Goal: Transaction & Acquisition: Purchase product/service

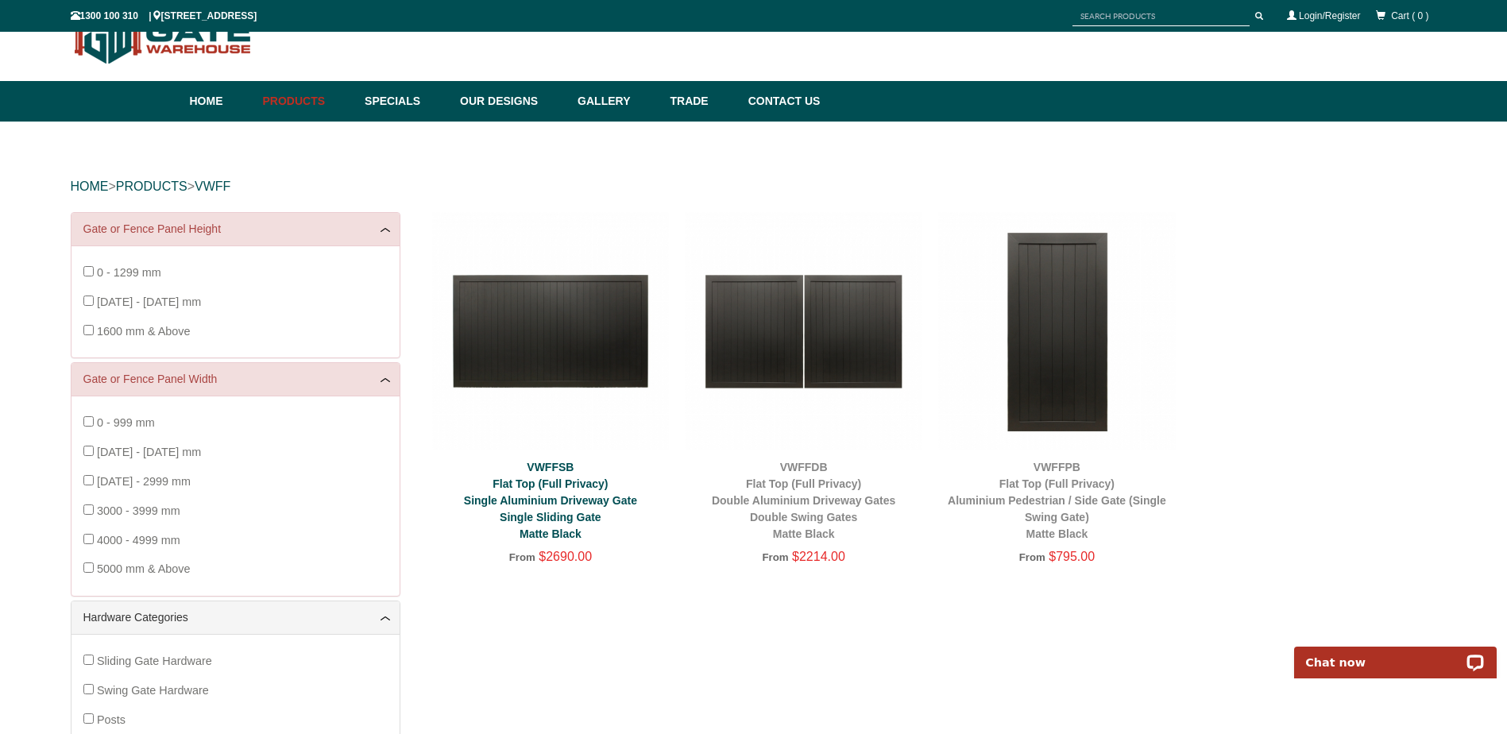
click at [569, 498] on link "VWFFSB Flat Top (Full Privacy) Single Aluminium Driveway Gate Single Sliding Ga…" at bounding box center [550, 500] width 173 height 79
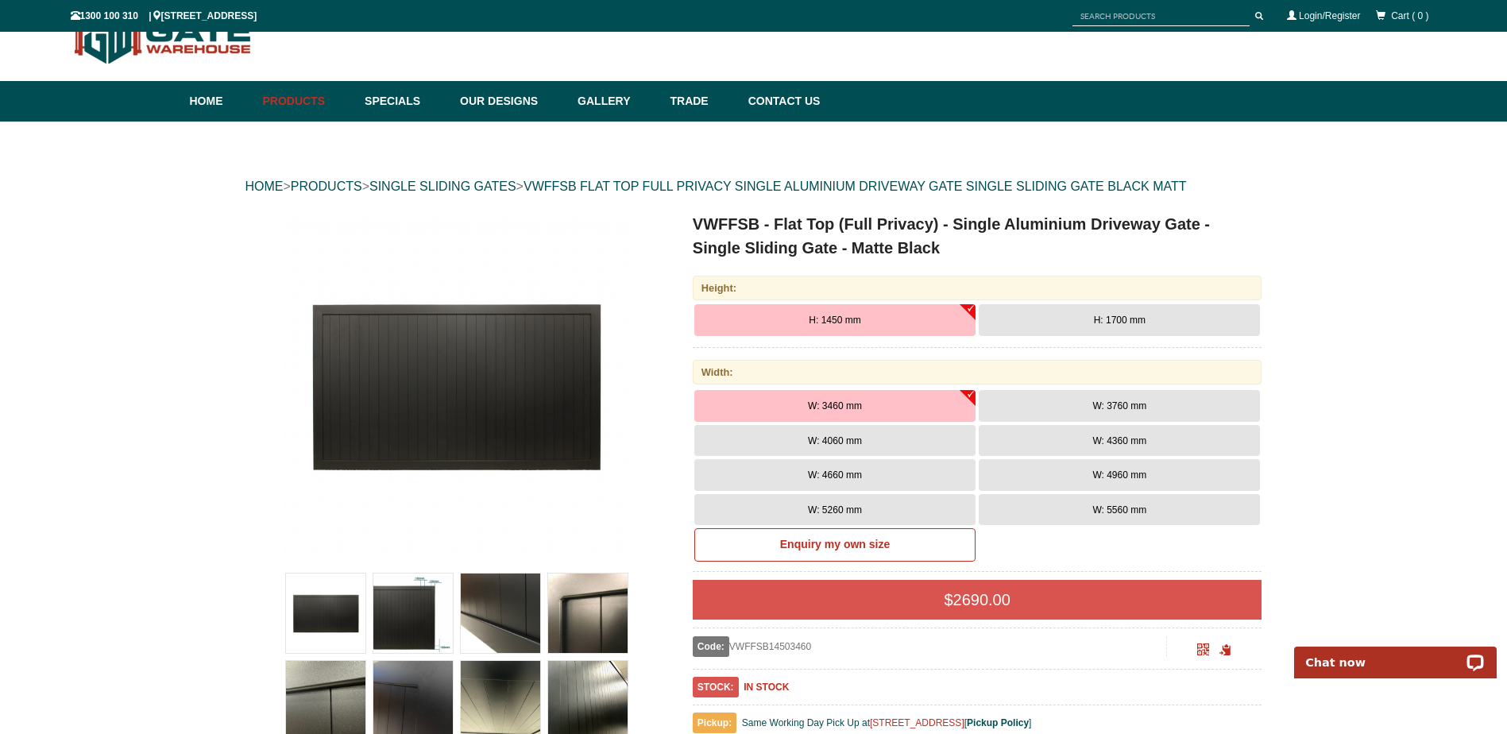
click at [1142, 326] on span "H: 1700 mm" at bounding box center [1120, 320] width 52 height 11
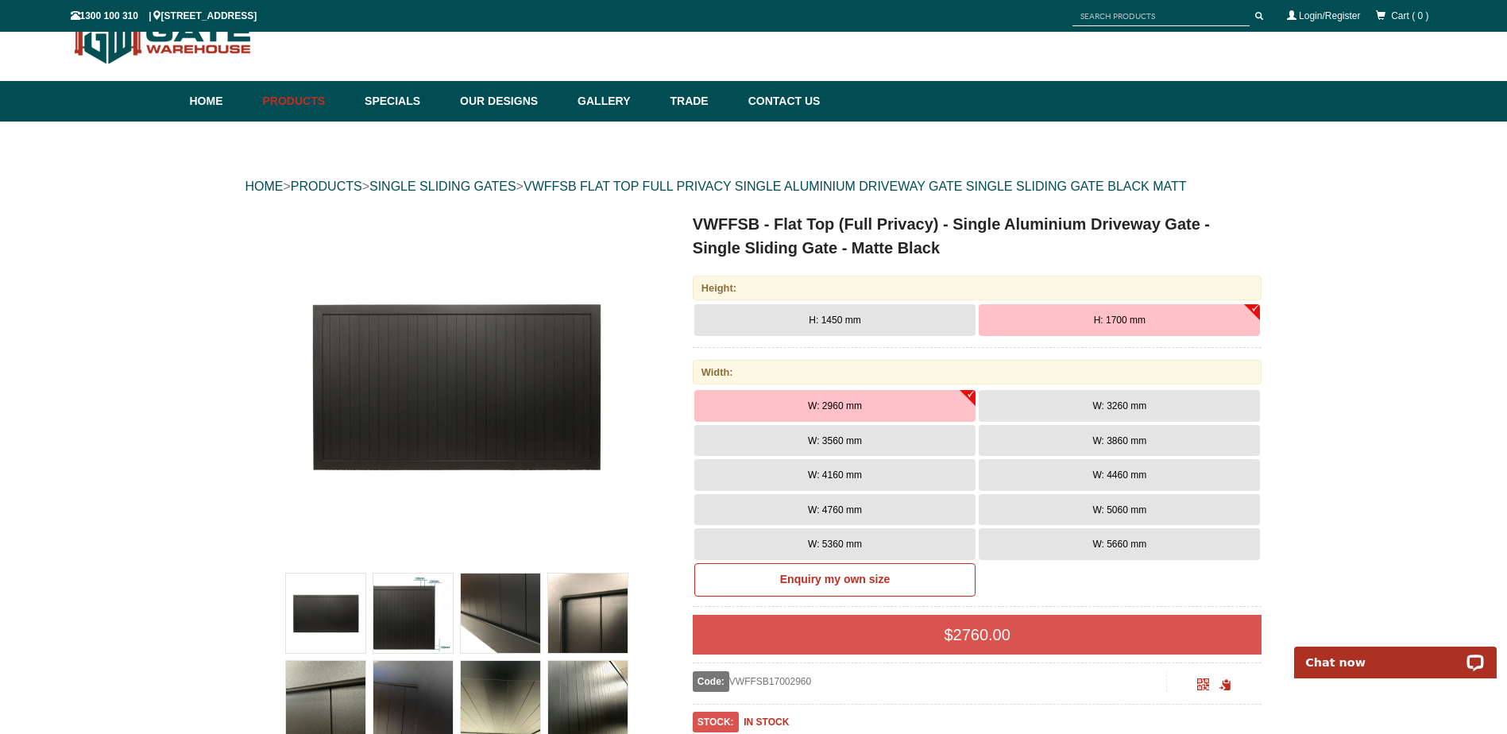
click at [847, 444] on span "W: 3560 mm" at bounding box center [835, 440] width 54 height 11
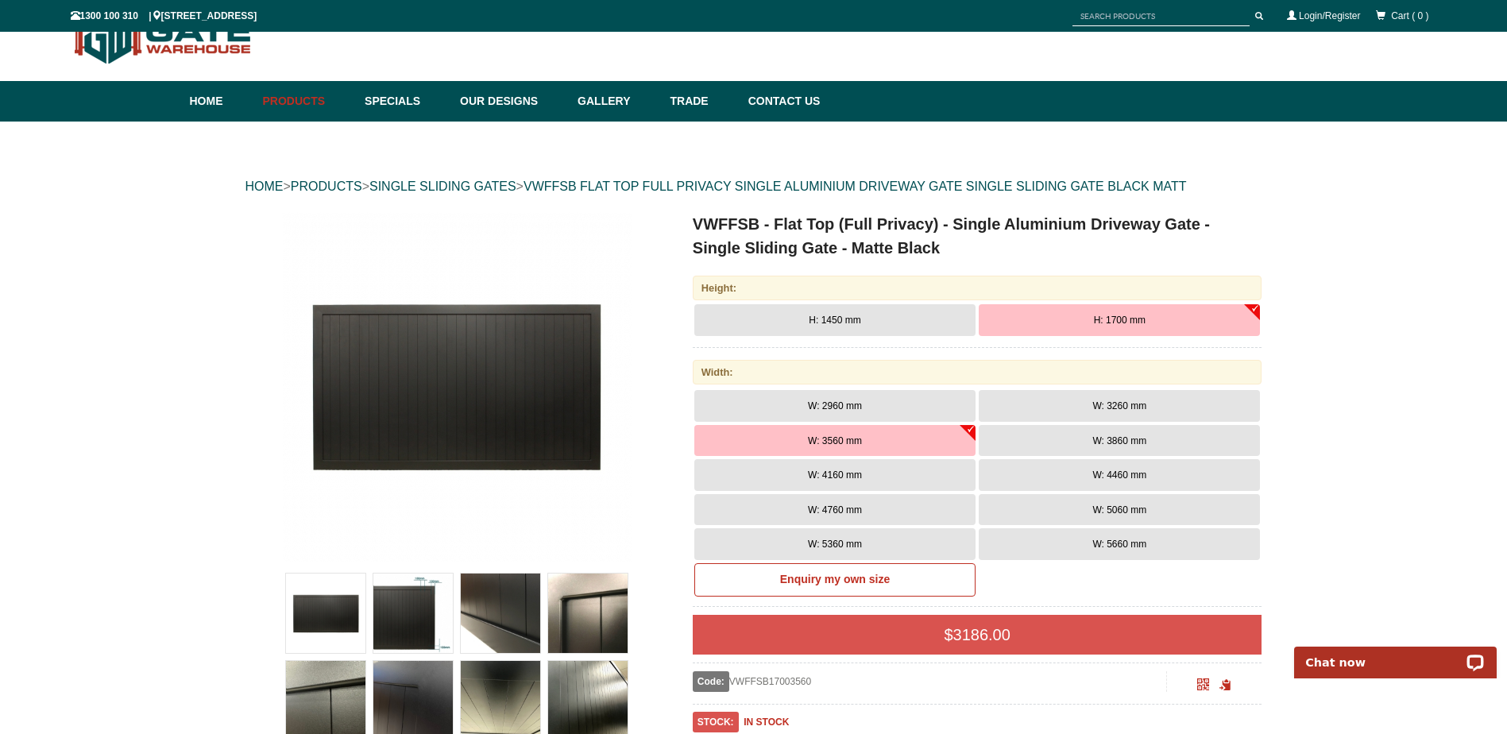
scroll to position [119, 0]
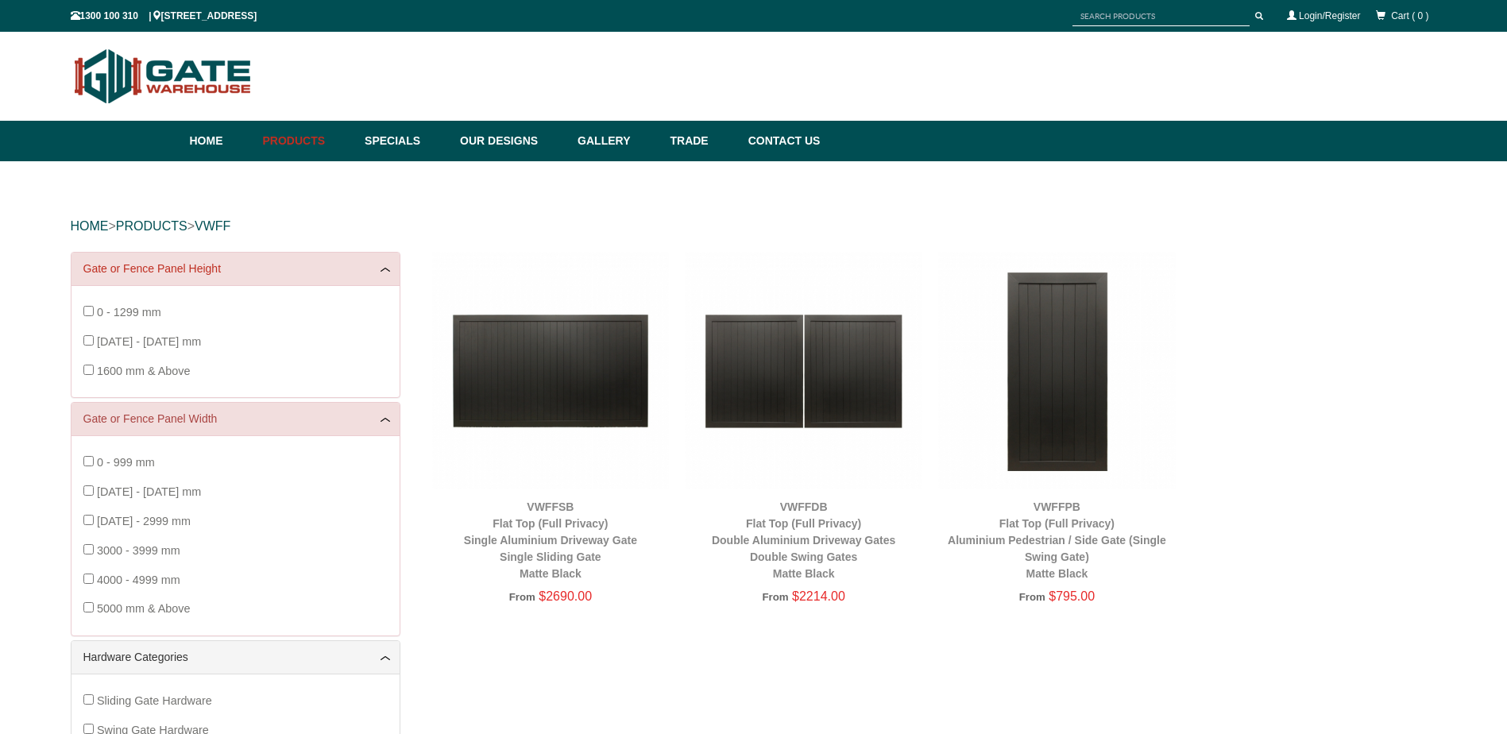
scroll to position [40, 0]
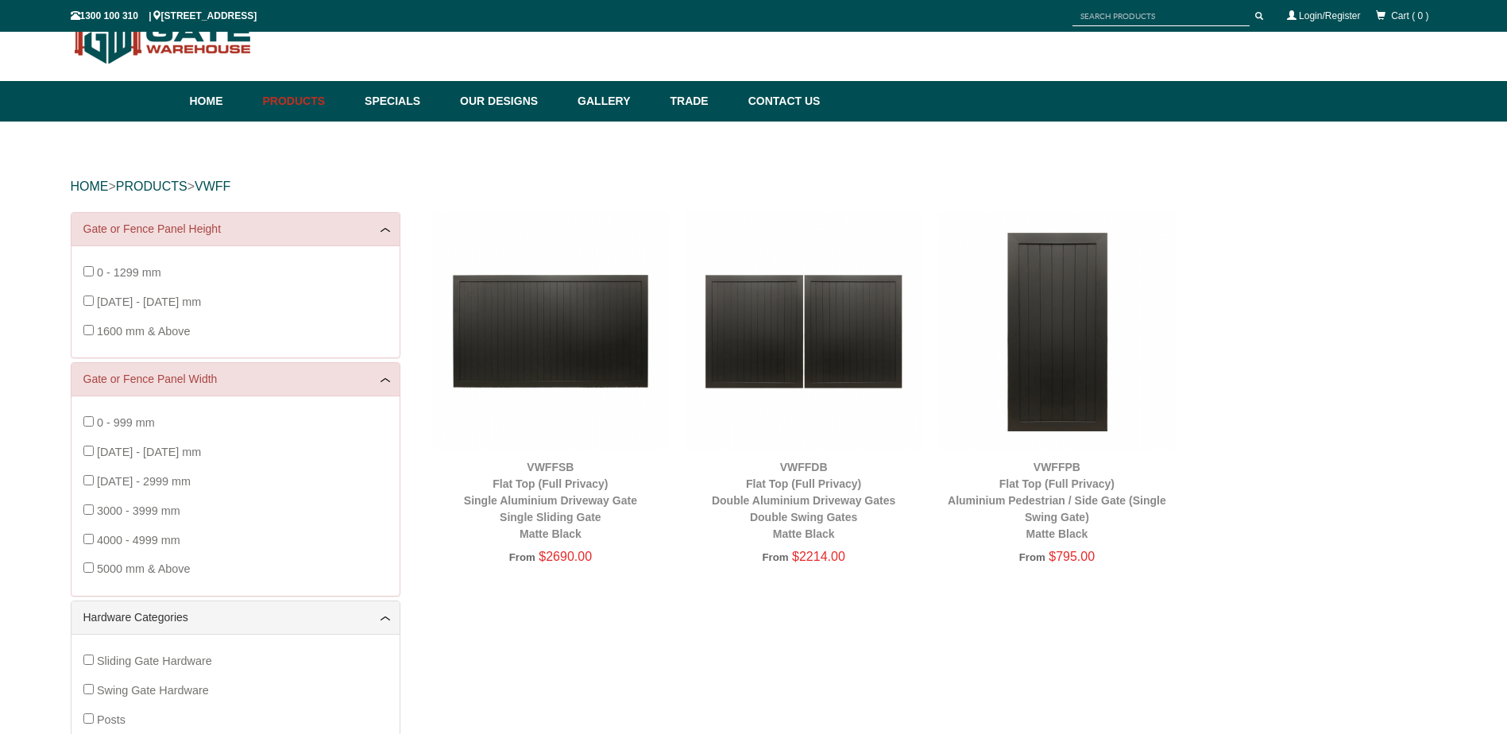
click at [1086, 369] on img at bounding box center [1056, 330] width 237 height 237
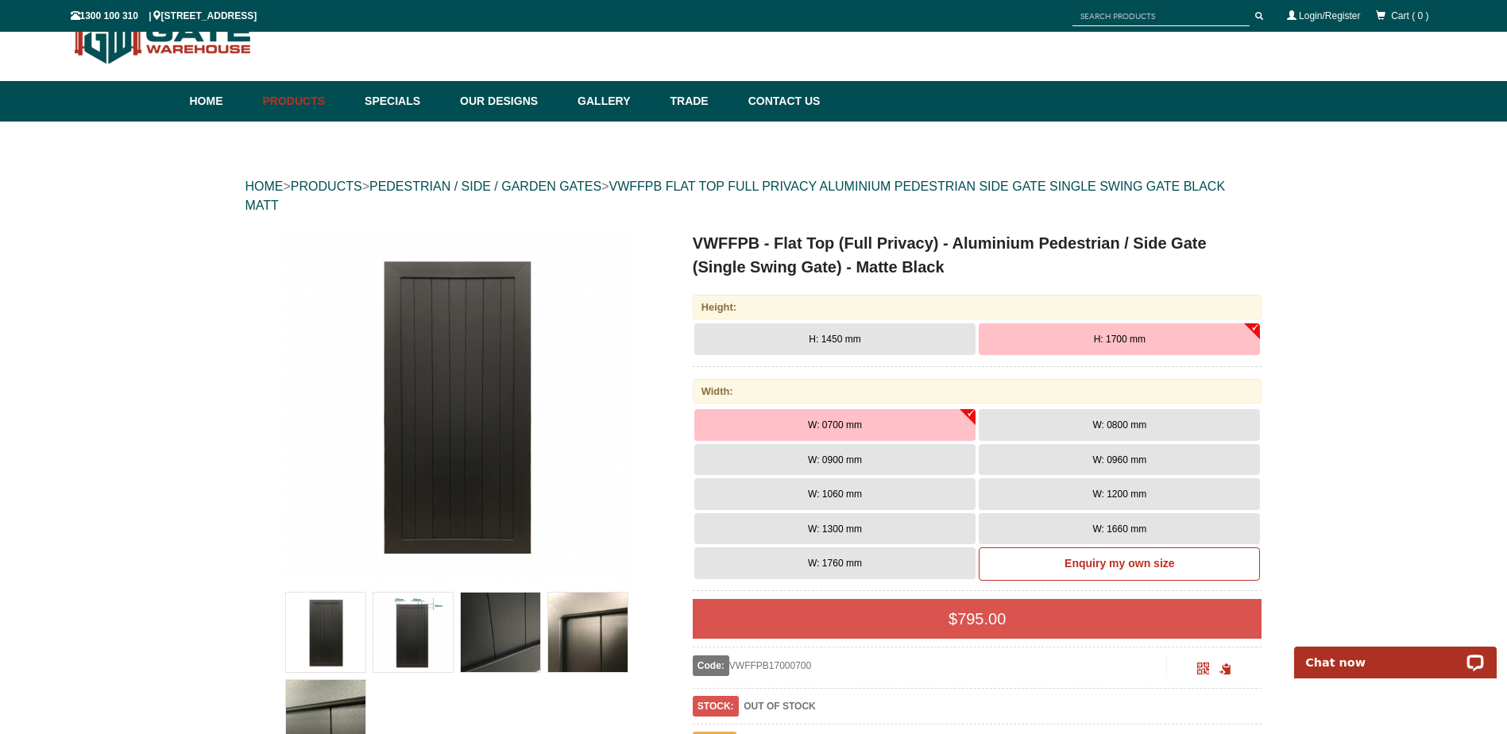
click at [853, 500] on button "W: 1060 mm" at bounding box center [834, 494] width 281 height 32
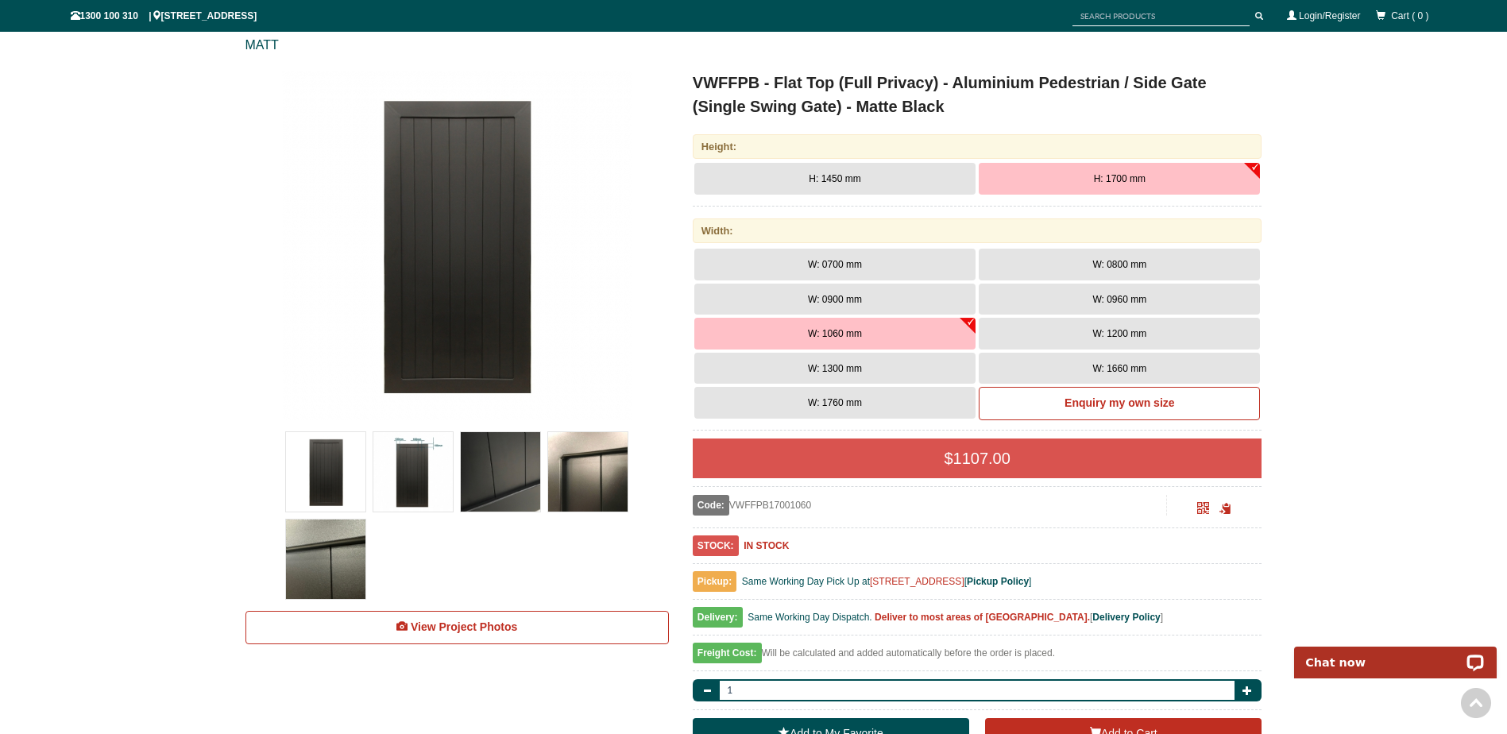
scroll to position [199, 0]
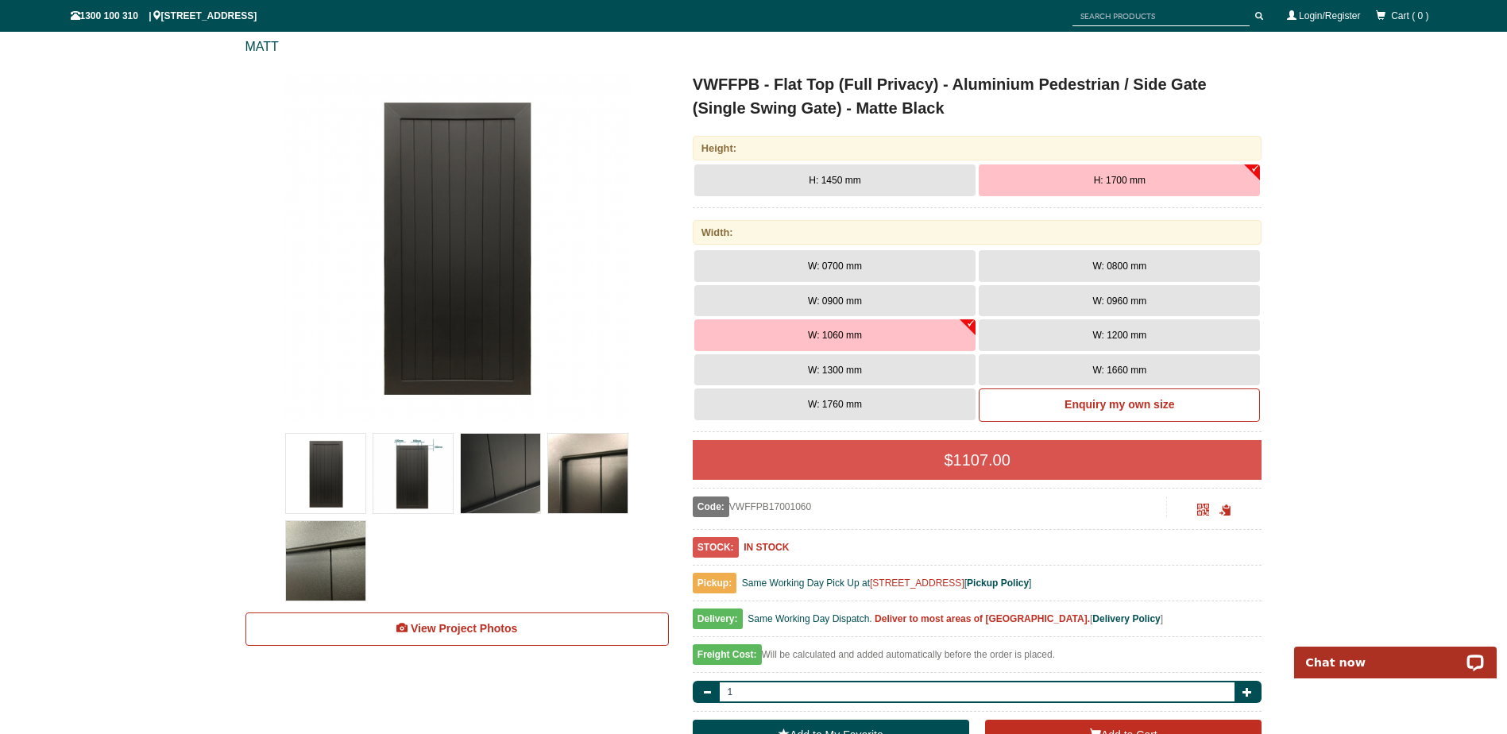
click at [419, 465] on img at bounding box center [412, 473] width 79 height 79
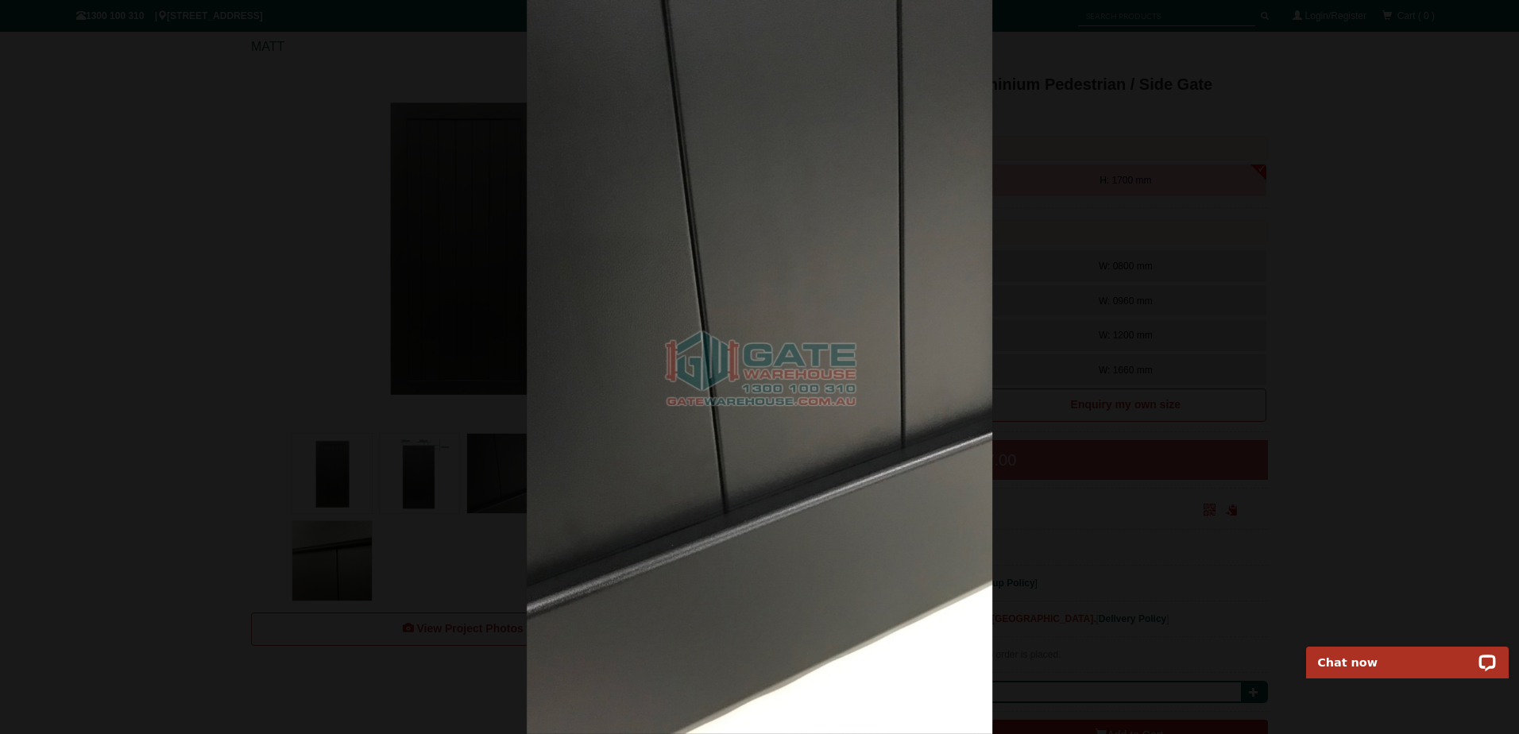
click at [965, 293] on img at bounding box center [760, 367] width 466 height 734
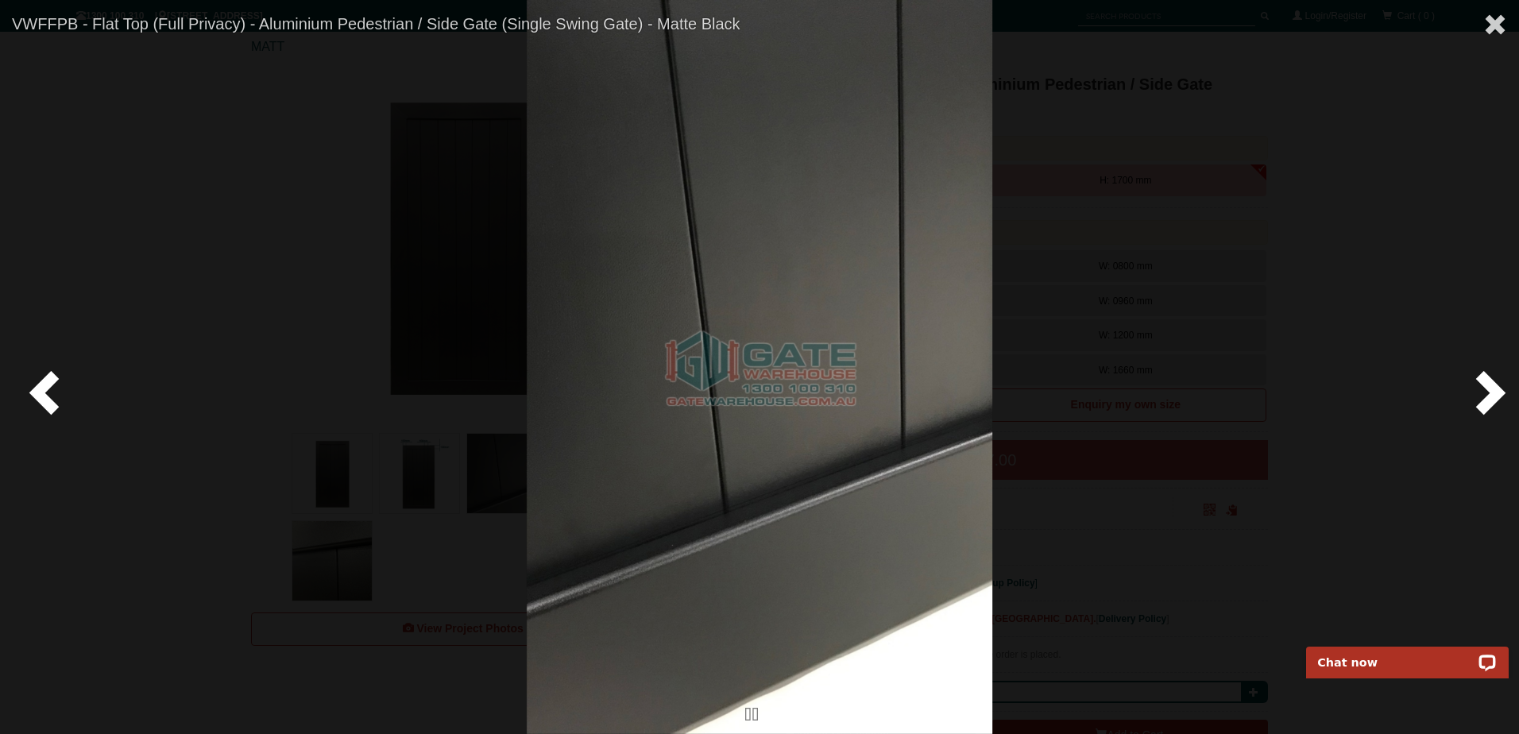
click at [1480, 386] on span at bounding box center [1487, 392] width 48 height 48
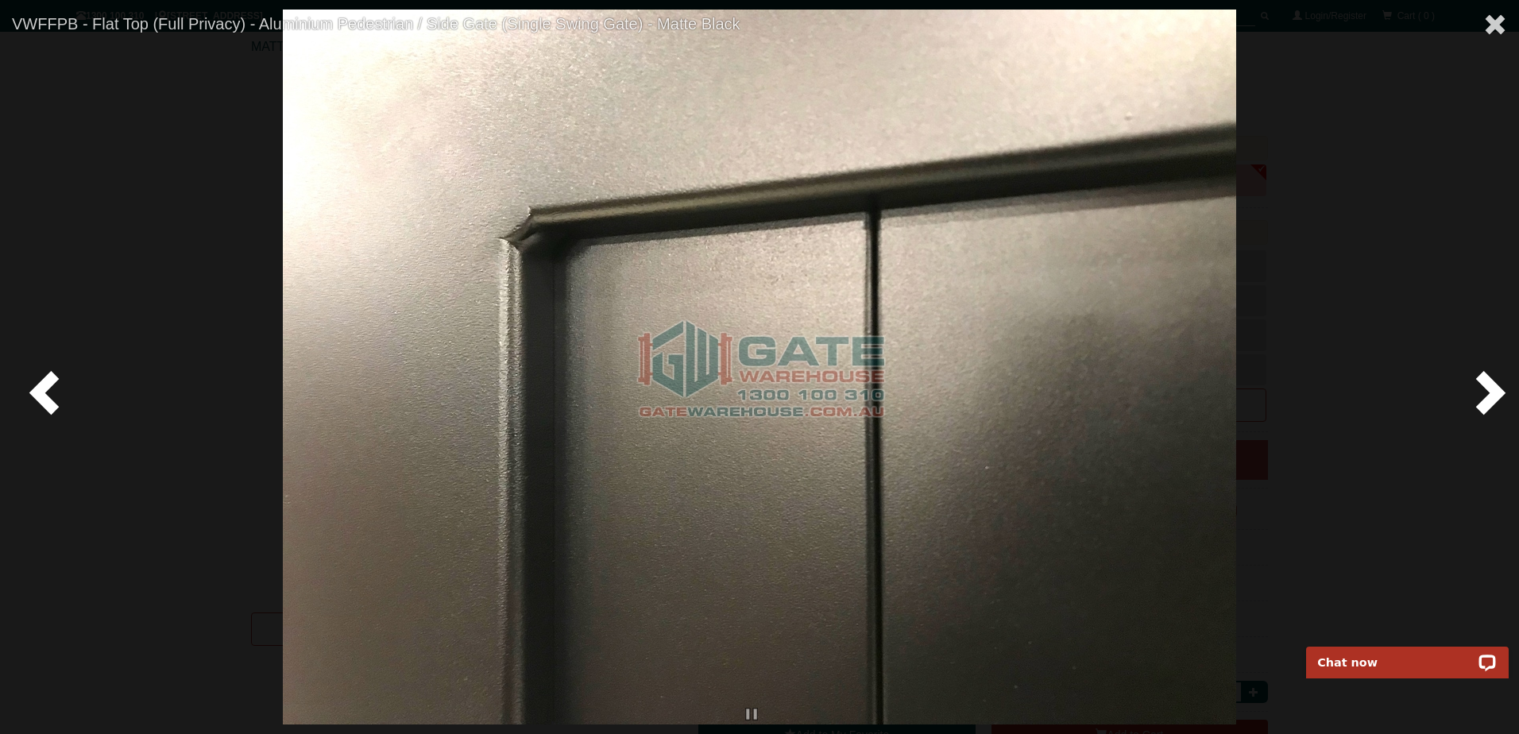
click at [1480, 386] on span at bounding box center [1487, 392] width 48 height 48
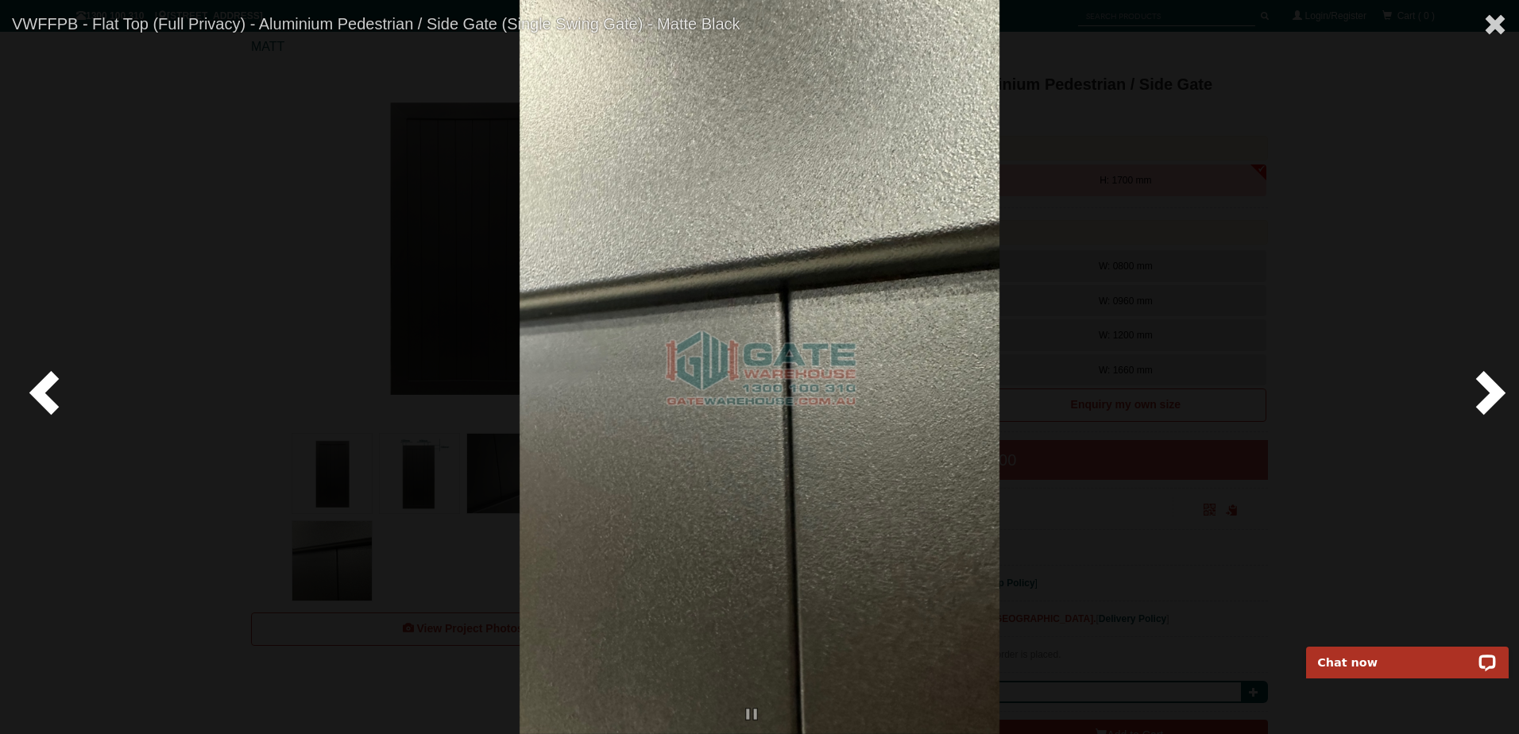
click at [1480, 386] on span at bounding box center [1487, 392] width 48 height 48
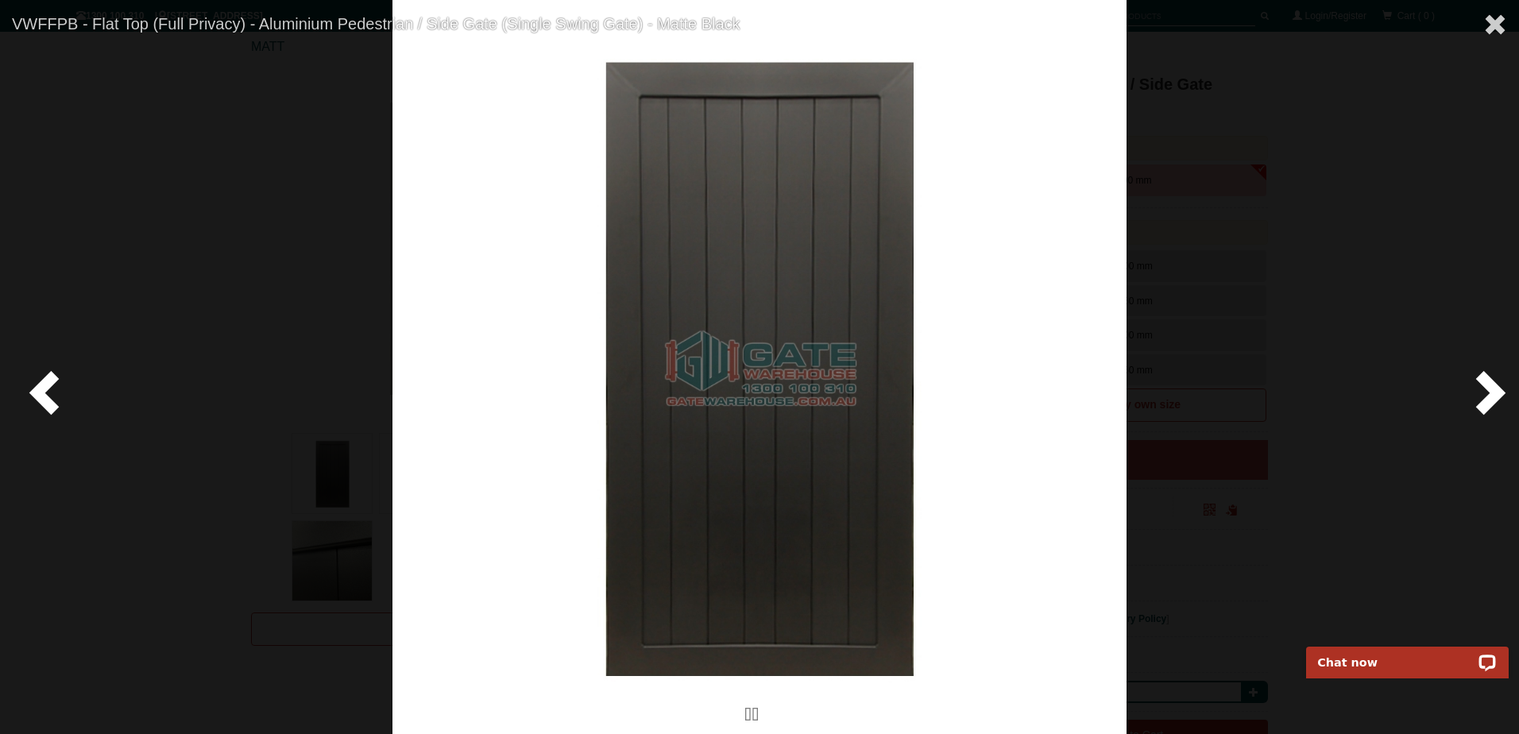
click at [1480, 386] on span at bounding box center [1487, 392] width 48 height 48
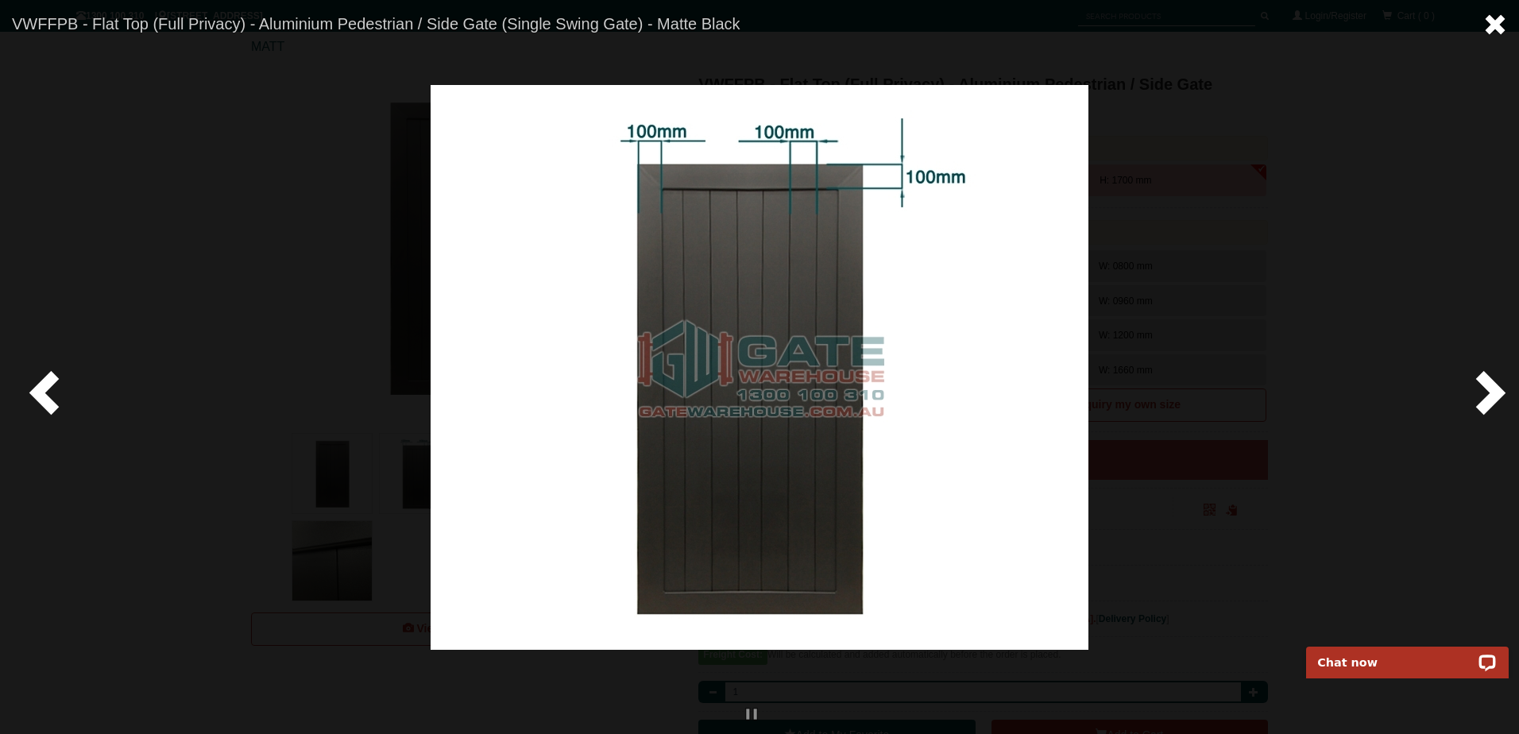
click at [1497, 25] on span at bounding box center [1495, 25] width 24 height 24
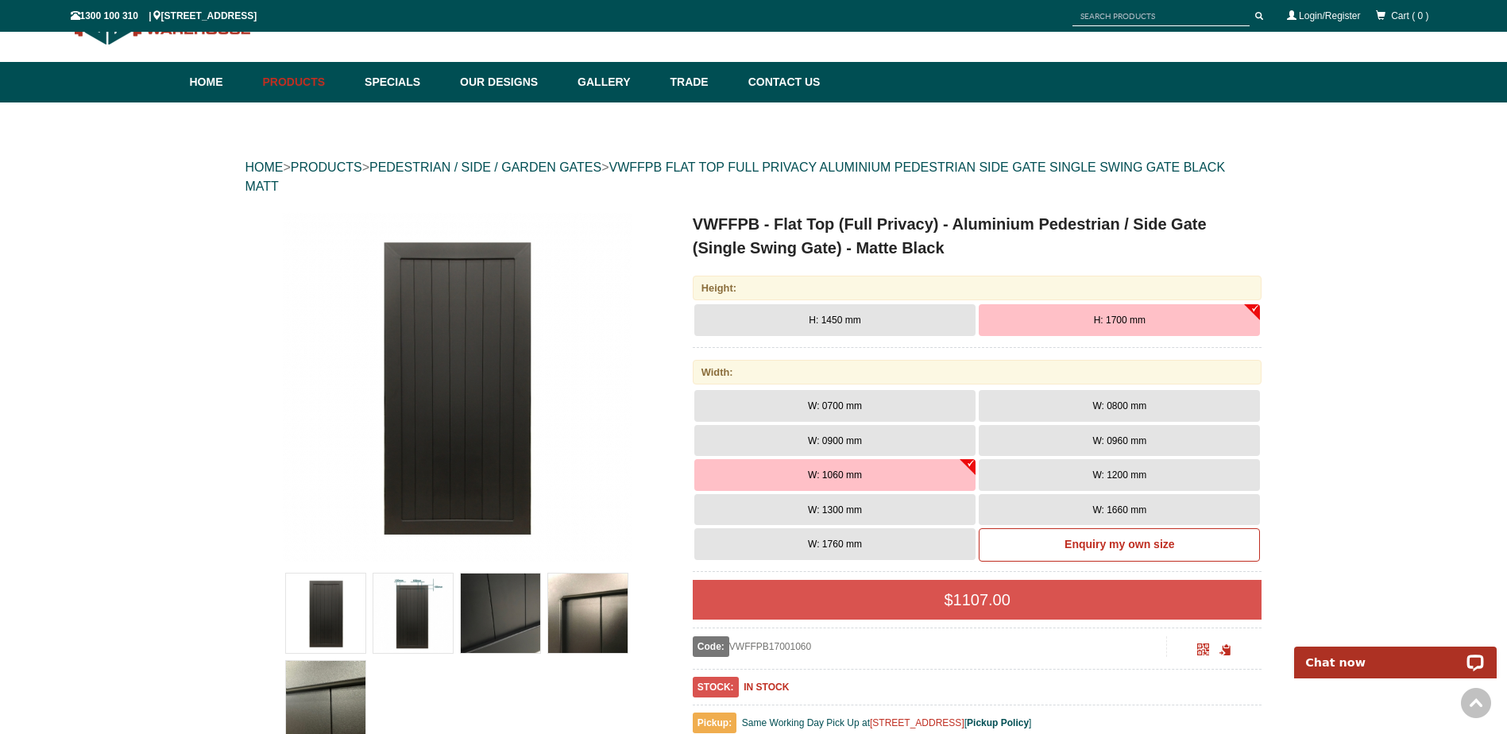
scroll to position [40, 0]
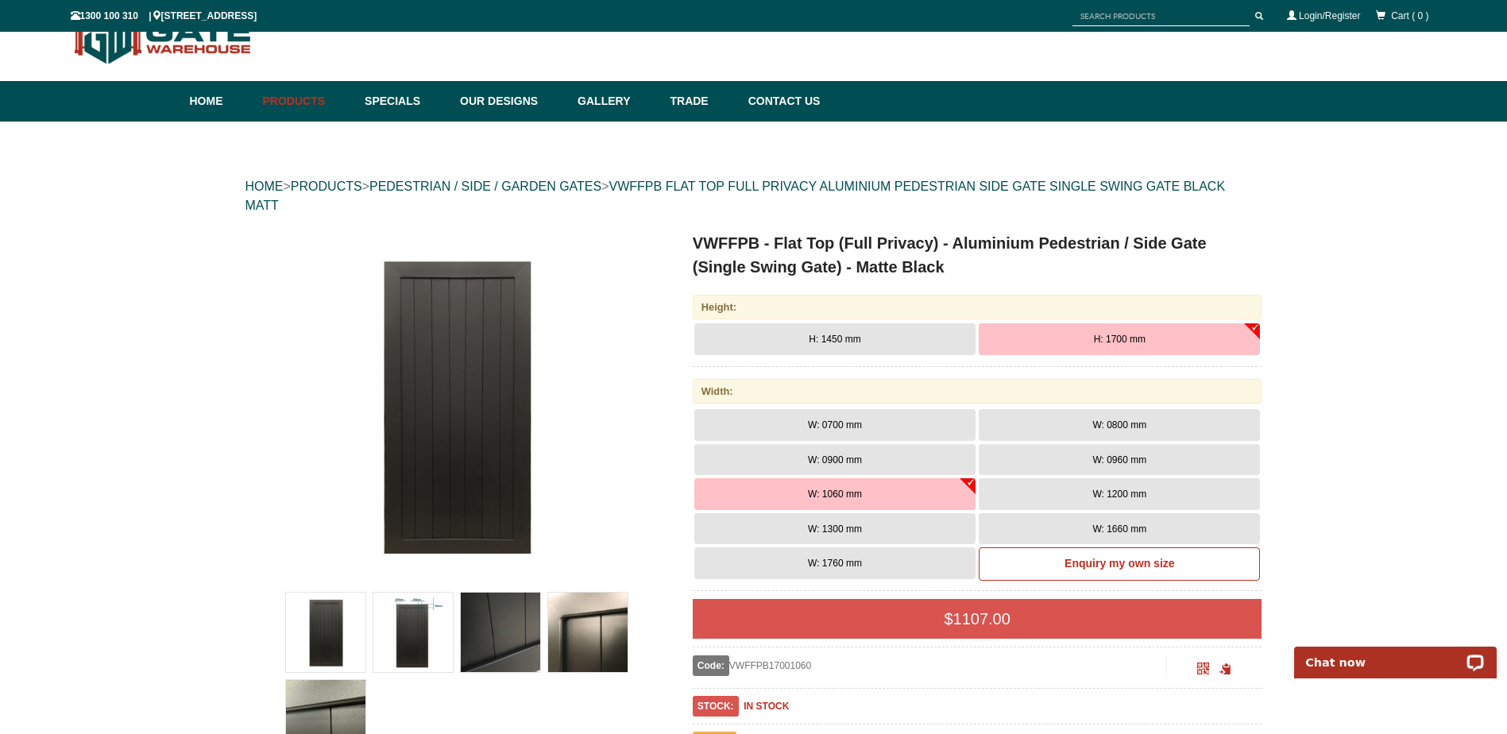
click at [1098, 490] on span "W: 1200 mm" at bounding box center [1119, 493] width 54 height 11
